Goal: Task Accomplishment & Management: Manage account settings

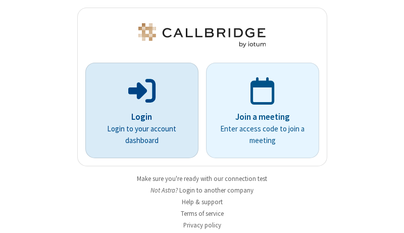
click at [138, 117] on p "Login" at bounding box center [141, 116] width 85 height 13
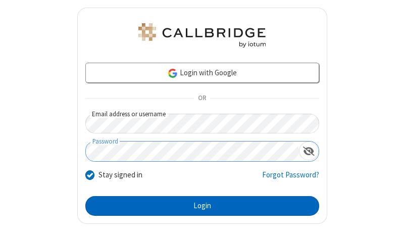
click at [198, 205] on button "Login" at bounding box center [202, 206] width 234 height 20
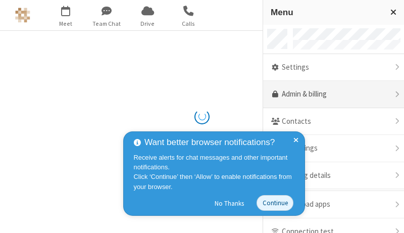
click at [329, 94] on link "Admin & billing" at bounding box center [333, 94] width 141 height 27
